Goal: Task Accomplishment & Management: Use online tool/utility

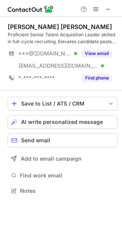
scroll to position [185, 122]
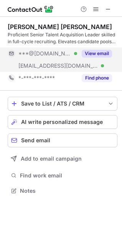
click at [95, 55] on button "View email" at bounding box center [97, 54] width 30 height 8
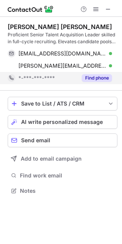
click at [88, 74] on button "Find phone" at bounding box center [97, 78] width 30 height 8
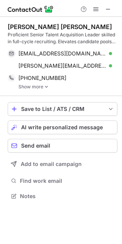
click at [44, 87] on img at bounding box center [46, 86] width 5 height 5
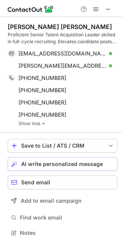
click at [59, 167] on span "AI write personalized message" at bounding box center [62, 164] width 82 height 6
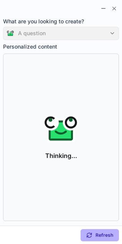
click at [57, 37] on div "A question" at bounding box center [61, 33] width 116 height 13
click at [70, 34] on div "A question" at bounding box center [61, 33] width 116 height 13
click at [113, 34] on div "A question" at bounding box center [61, 33] width 116 height 13
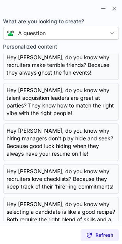
scroll to position [0, 0]
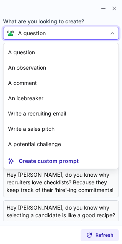
click at [103, 36] on div "A question" at bounding box center [60, 34] width 92 height 8
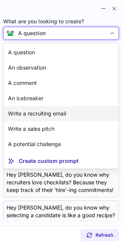
click at [40, 113] on p "Write a recruiting email" at bounding box center [37, 114] width 58 height 8
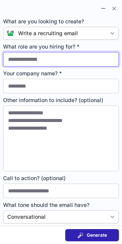
click at [52, 62] on input "What role are you hiring for? *" at bounding box center [61, 59] width 116 height 15
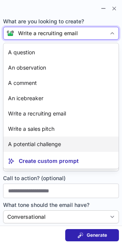
drag, startPoint x: 68, startPoint y: 30, endPoint x: 46, endPoint y: 140, distance: 112.1
click at [46, 40] on div "option A potential challenge focused, 7 of 7. 7 results available. Use Up and D…" at bounding box center [61, 33] width 116 height 13
click at [46, 141] on p "A potential challenge" at bounding box center [34, 145] width 53 height 8
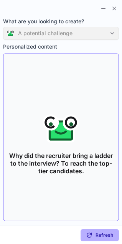
click at [66, 169] on p "Why did the recruiter bring a ladder to the interview? To reach the top-tier ca…" at bounding box center [61, 163] width 109 height 41
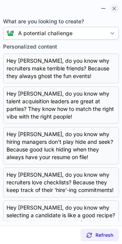
click at [111, 10] on button at bounding box center [114, 8] width 9 height 9
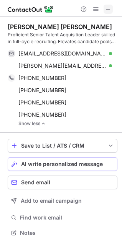
click at [108, 10] on span at bounding box center [108, 9] width 6 height 6
